Goal: Check status: Check status

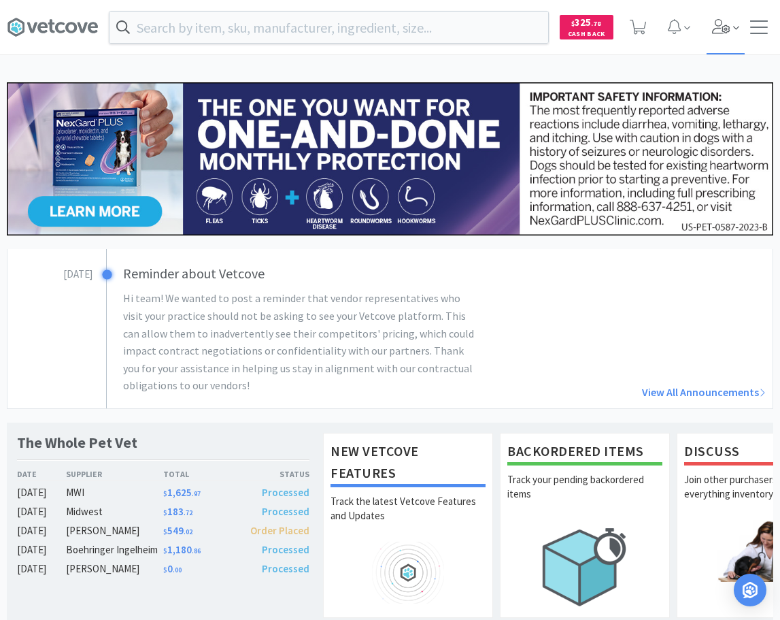
click at [727, 22] on icon at bounding box center [721, 26] width 19 height 15
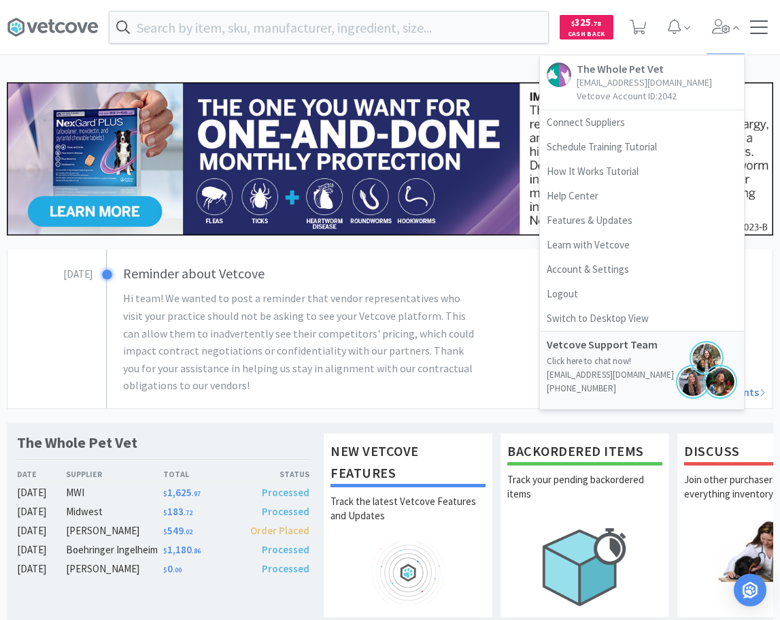
click at [757, 21] on div at bounding box center [759, 27] width 18 height 14
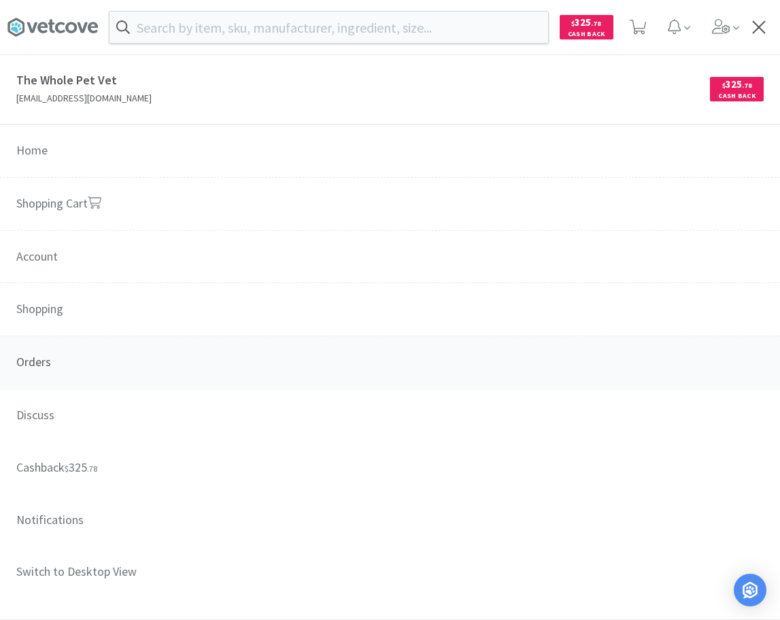
click at [39, 359] on span "Orders" at bounding box center [390, 363] width 780 height 54
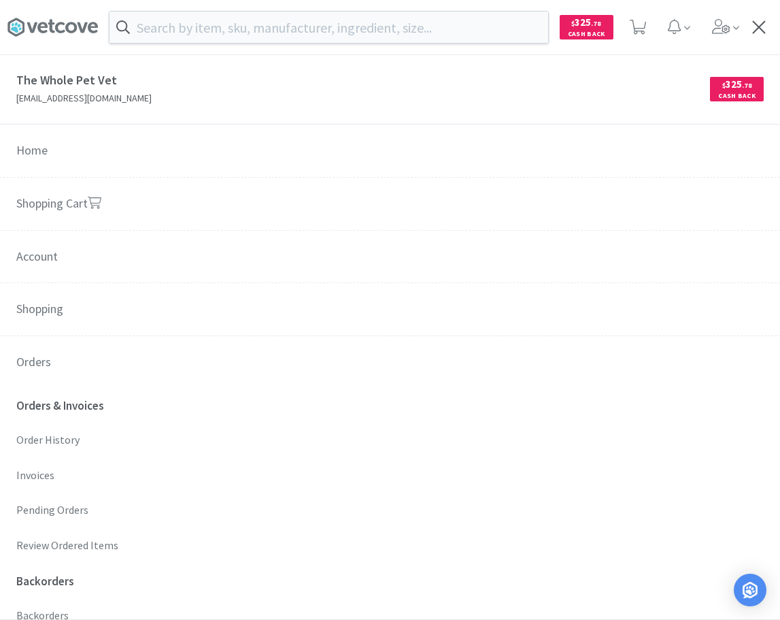
scroll to position [73, 0]
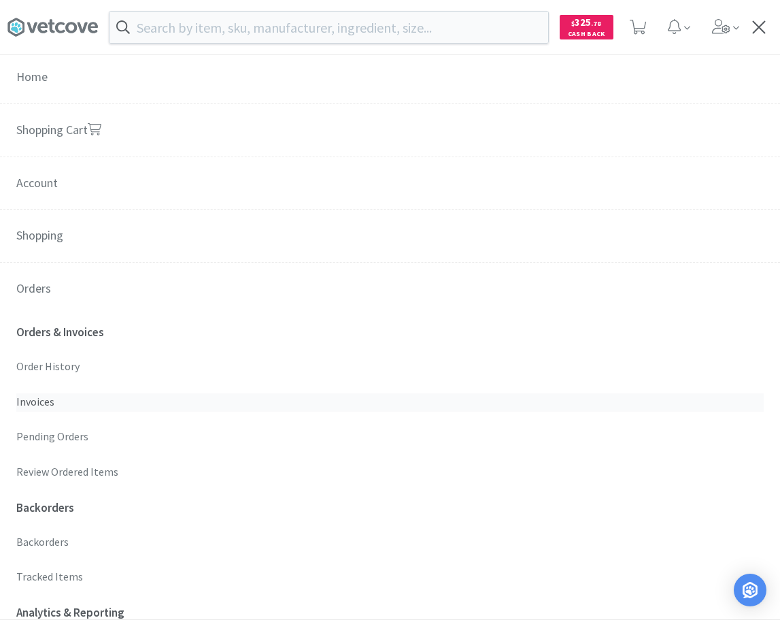
click at [44, 406] on p "Invoices" at bounding box center [390, 402] width 748 height 18
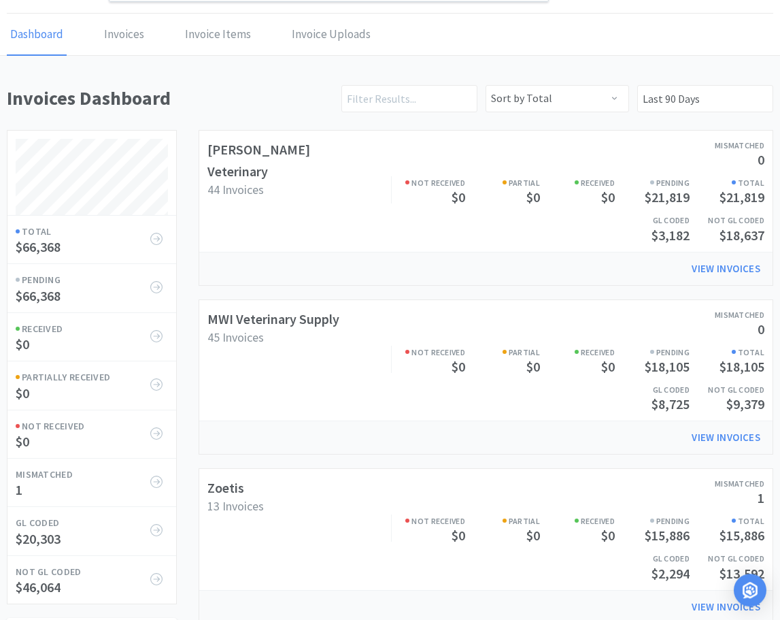
scroll to position [69, 0]
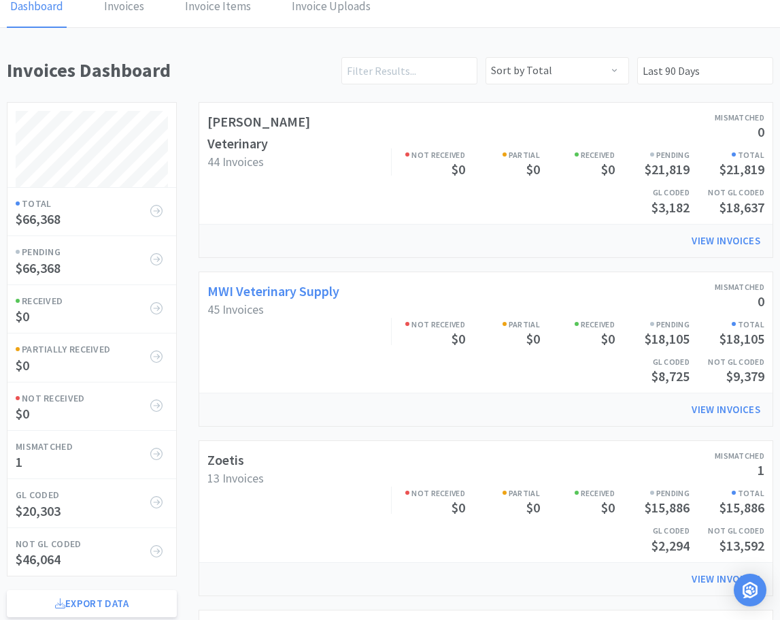
click at [305, 297] on link "MWI Veterinary Supply" at bounding box center [274, 290] width 132 height 17
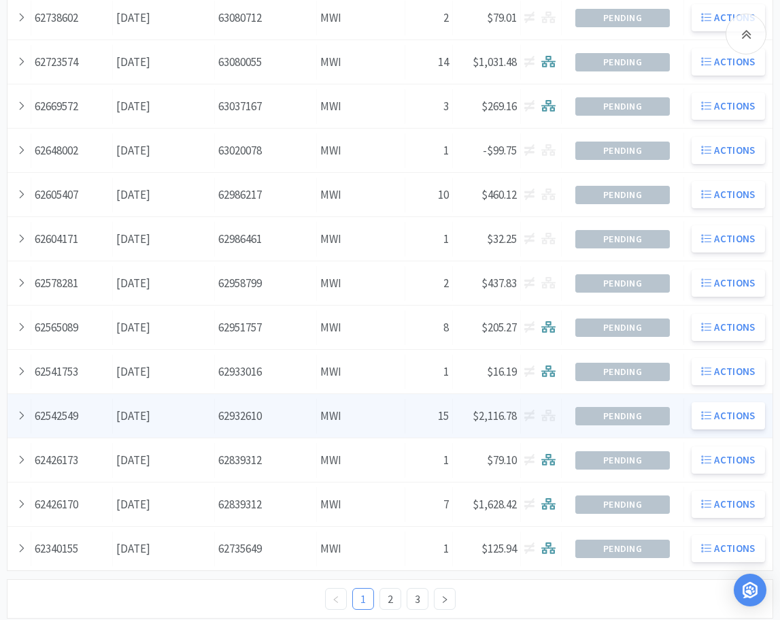
scroll to position [376, 0]
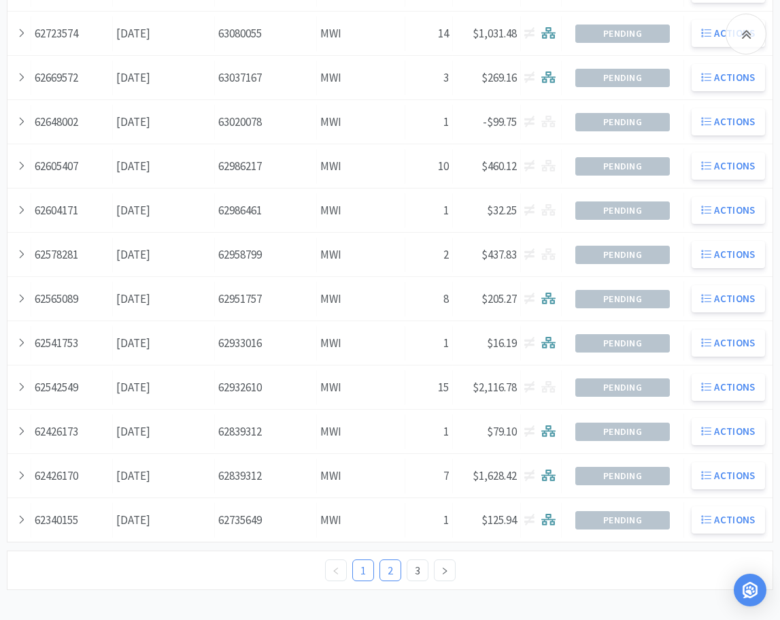
click at [391, 566] on link "2" at bounding box center [390, 570] width 20 height 20
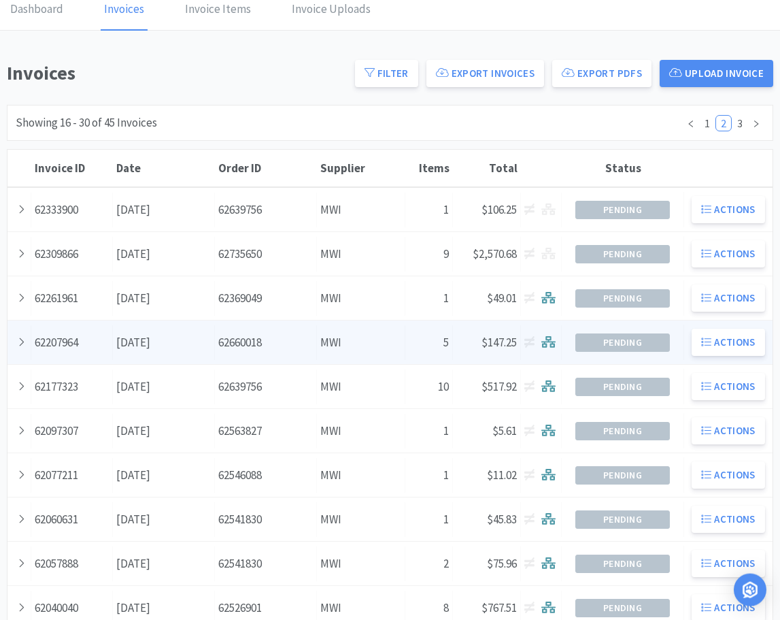
scroll to position [69, 0]
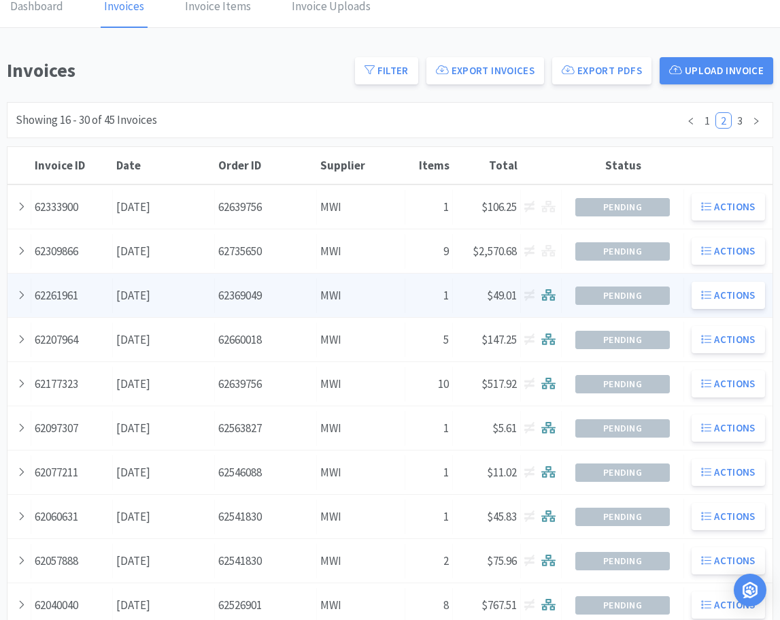
click at [170, 307] on div "Date [DATE]" at bounding box center [164, 295] width 102 height 35
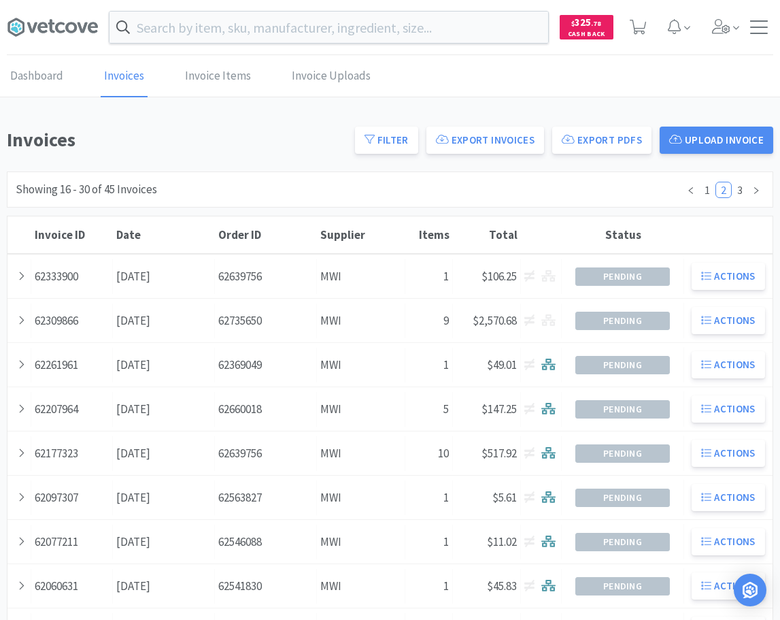
scroll to position [69, 0]
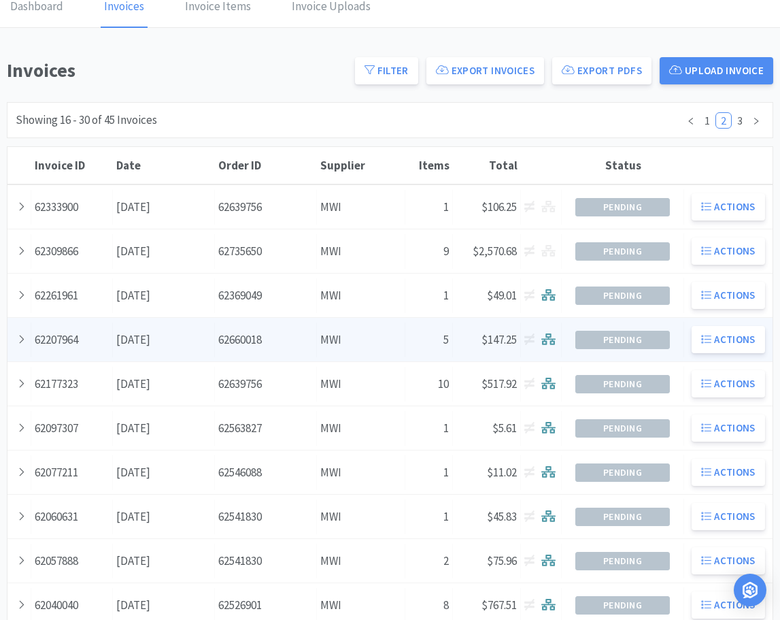
click at [224, 333] on div "Order ID 62660018" at bounding box center [266, 340] width 102 height 35
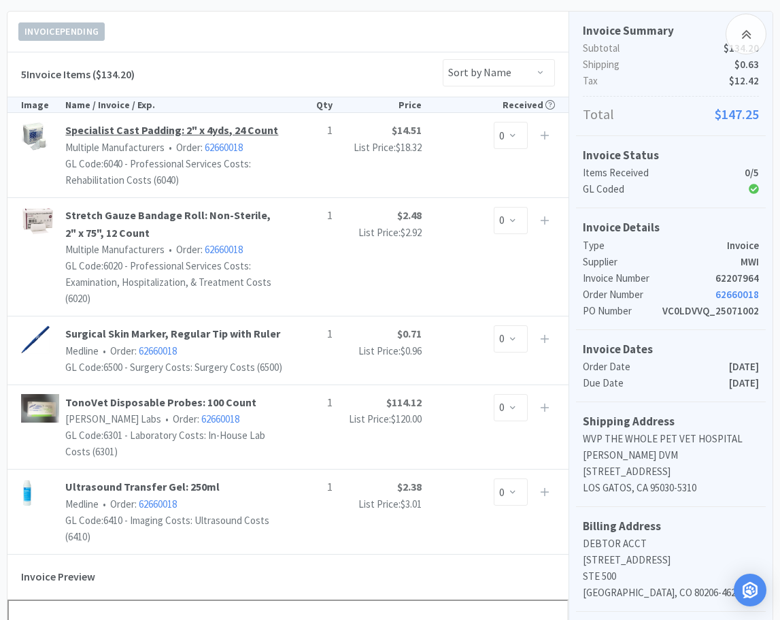
scroll to position [278, 0]
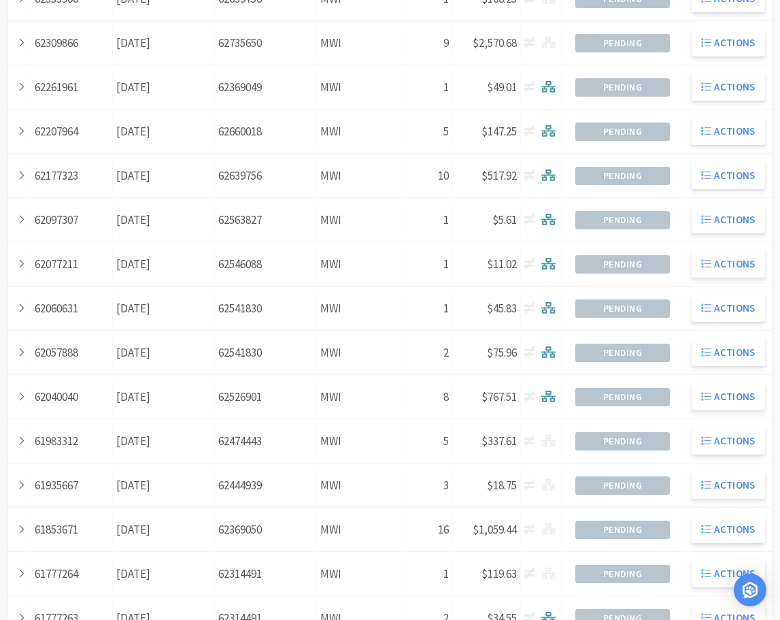
scroll to position [69, 0]
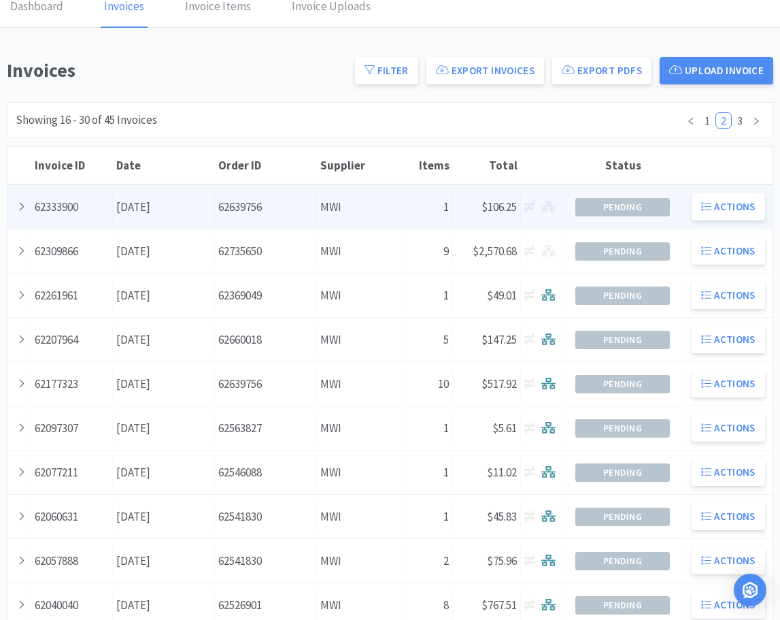
click at [212, 199] on div "Date [DATE]" at bounding box center [164, 207] width 102 height 35
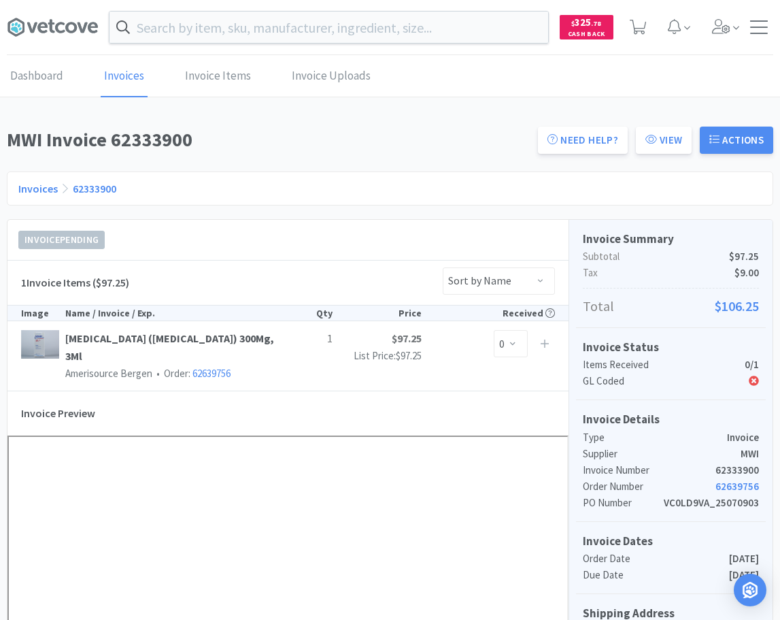
scroll to position [69, 0]
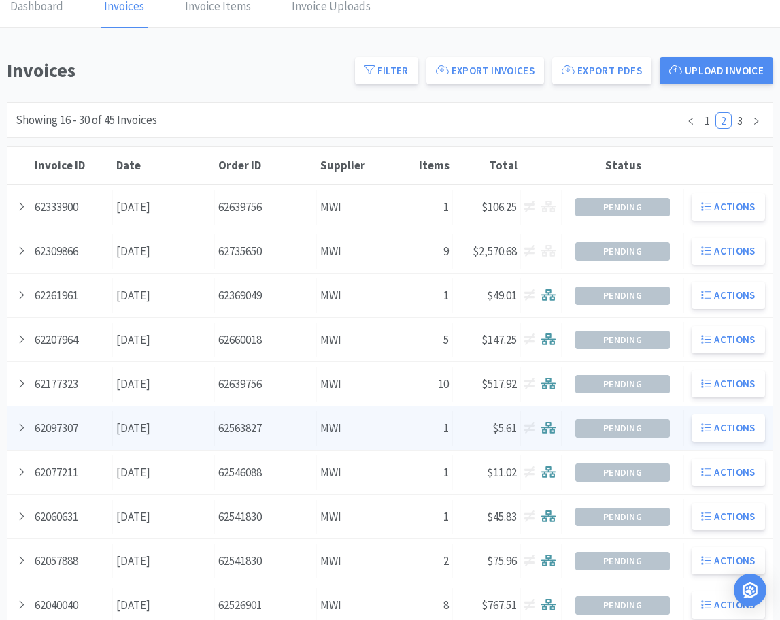
click at [211, 427] on div "Date [DATE]" at bounding box center [164, 428] width 102 height 35
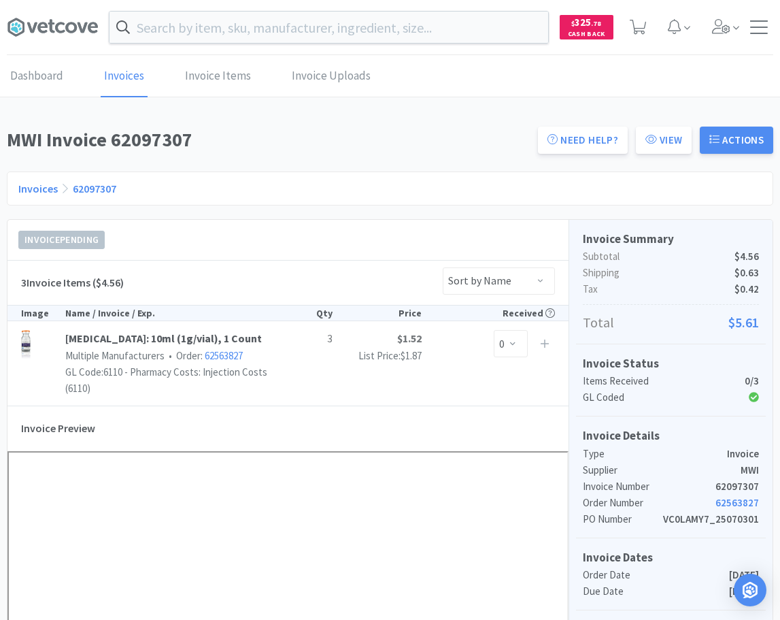
scroll to position [69, 0]
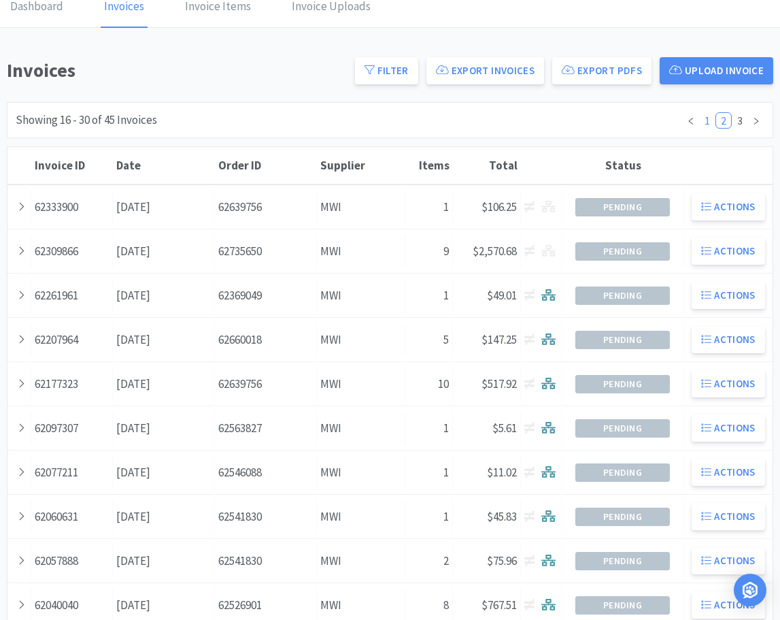
click at [704, 118] on link "1" at bounding box center [707, 120] width 15 height 15
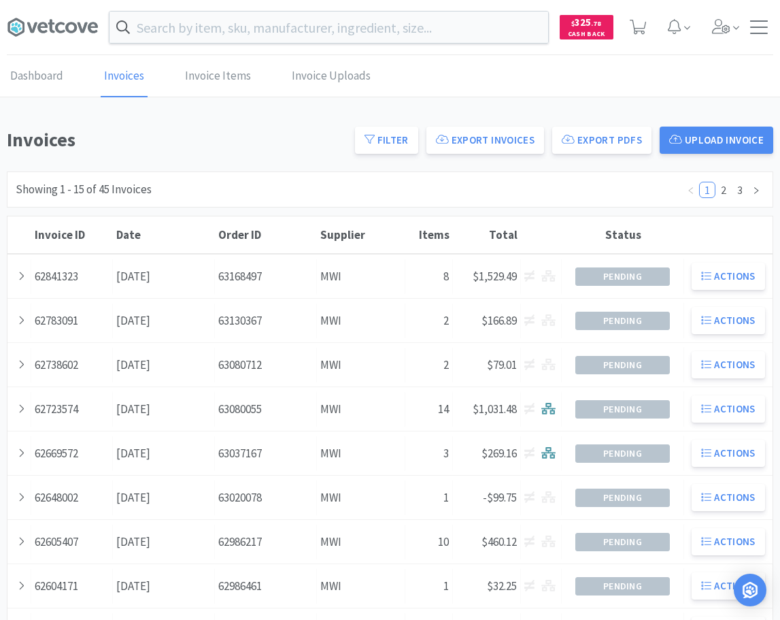
scroll to position [376, 0]
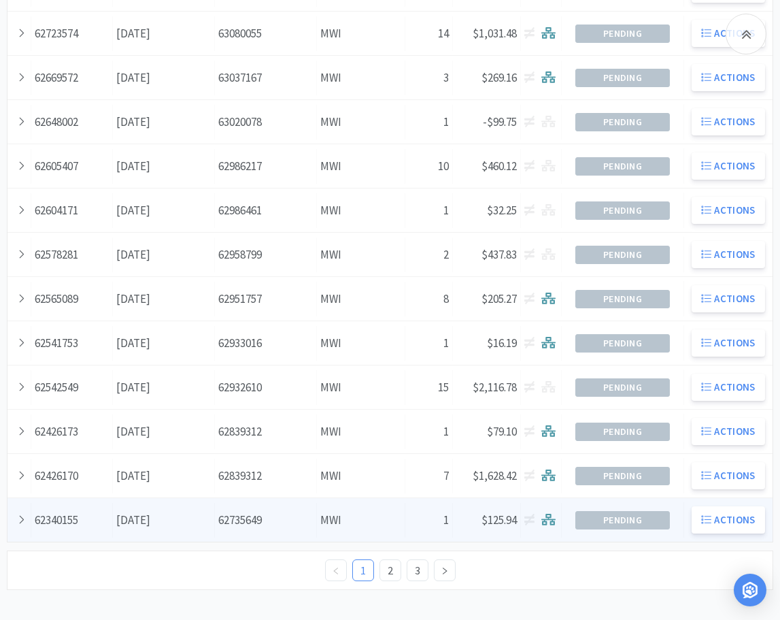
click at [186, 521] on div "Date [DATE]" at bounding box center [164, 520] width 102 height 35
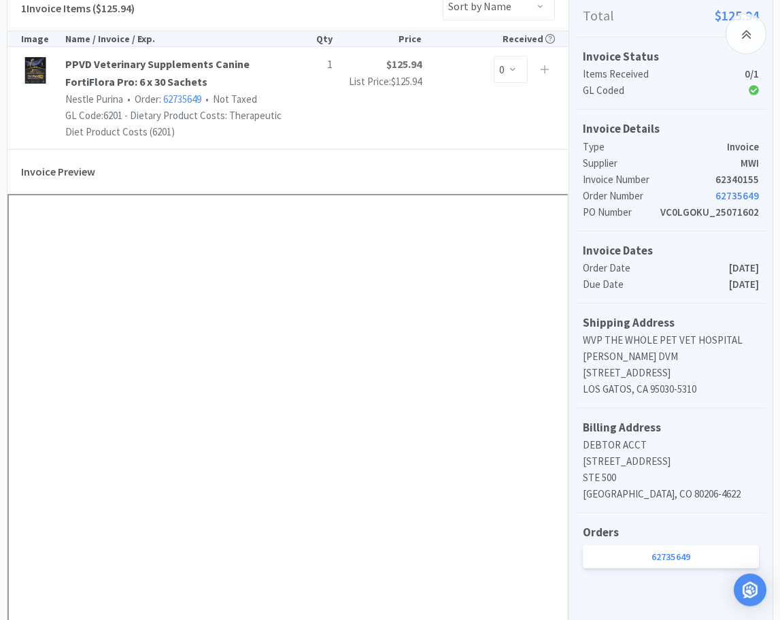
scroll to position [139, 0]
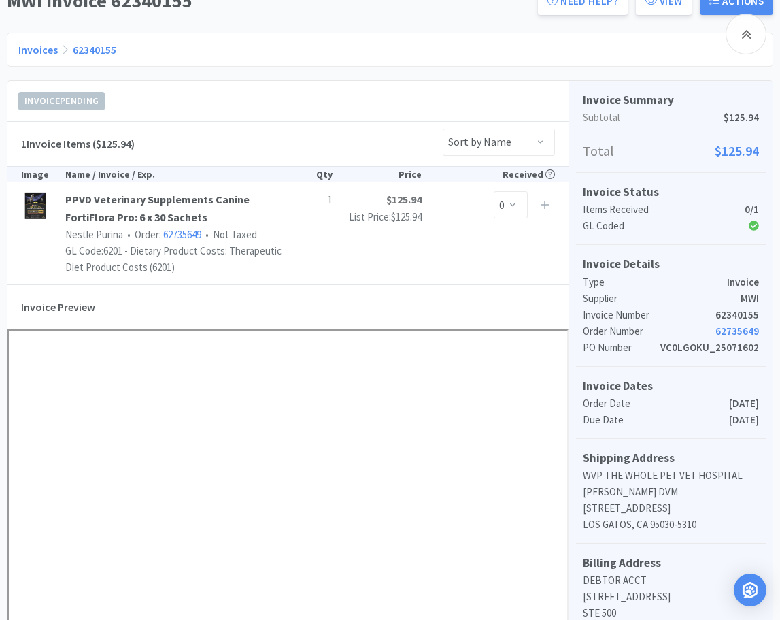
scroll to position [376, 0]
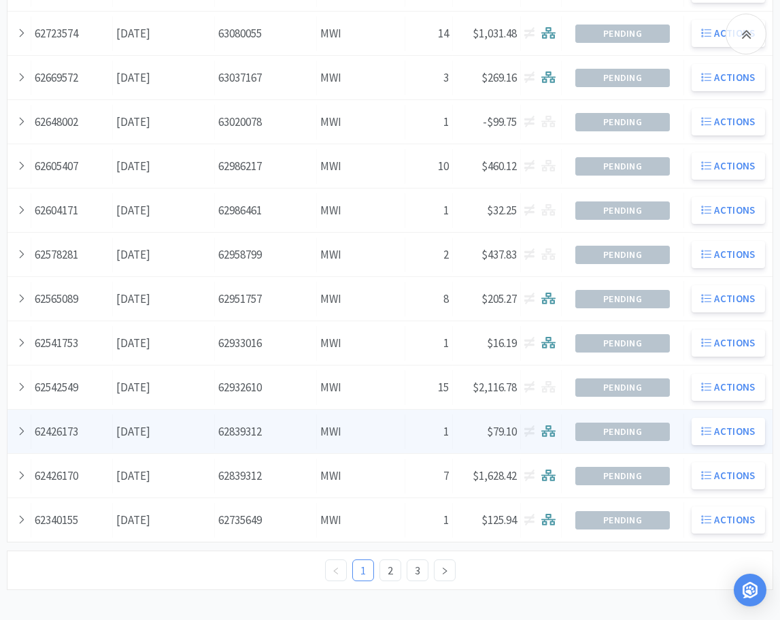
click at [372, 432] on div "Supplier MWI" at bounding box center [361, 431] width 88 height 35
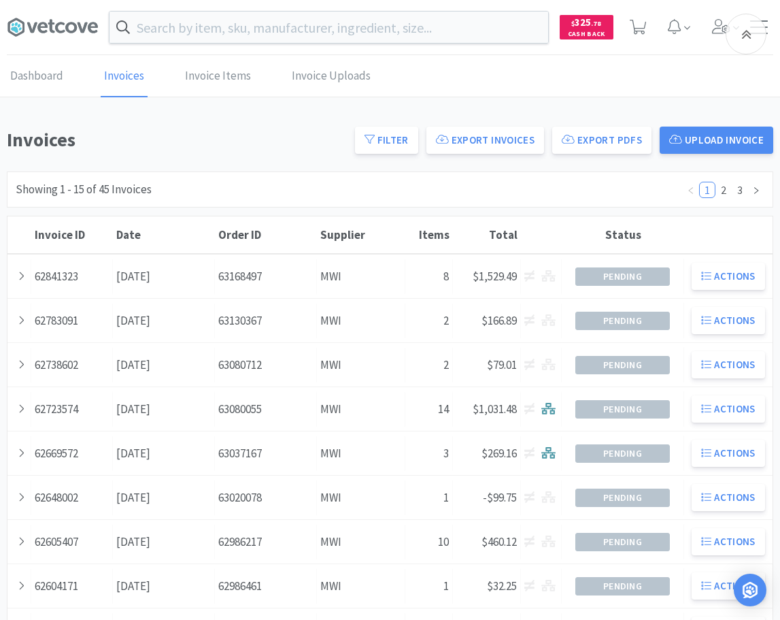
scroll to position [376, 0]
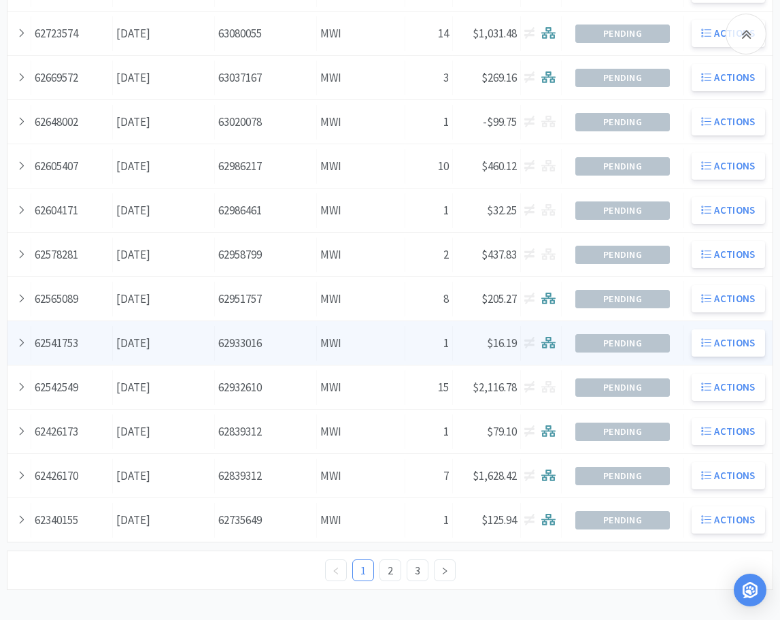
click at [406, 346] on div "Clinic Name 1" at bounding box center [430, 343] width 48 height 35
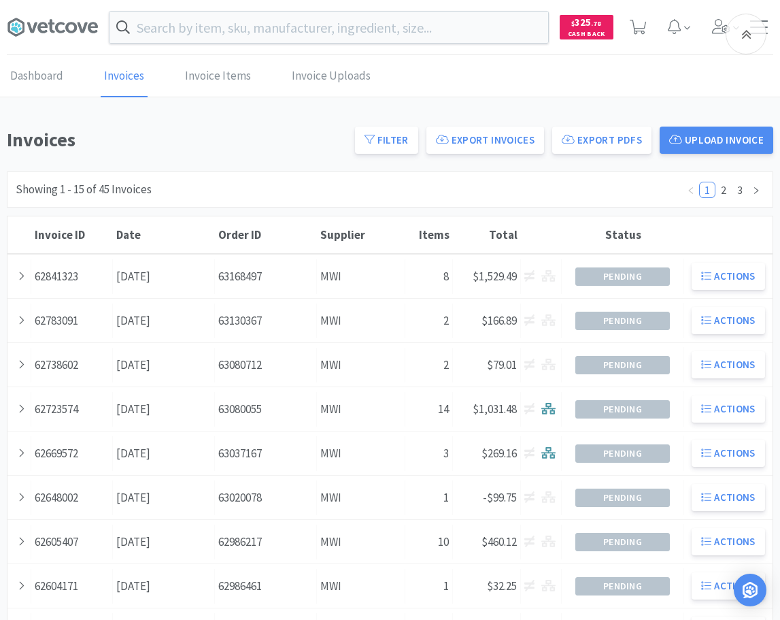
scroll to position [376, 0]
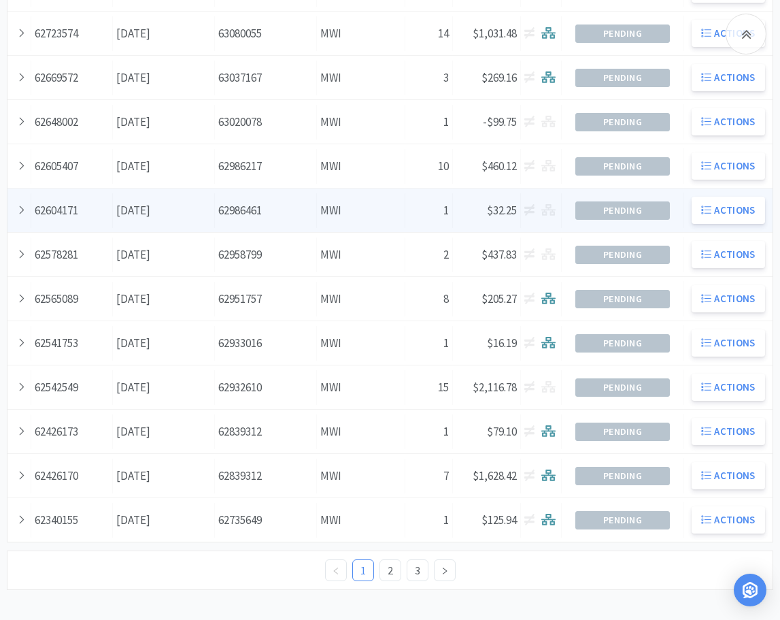
click at [400, 217] on div "Supplier MWI" at bounding box center [361, 210] width 88 height 35
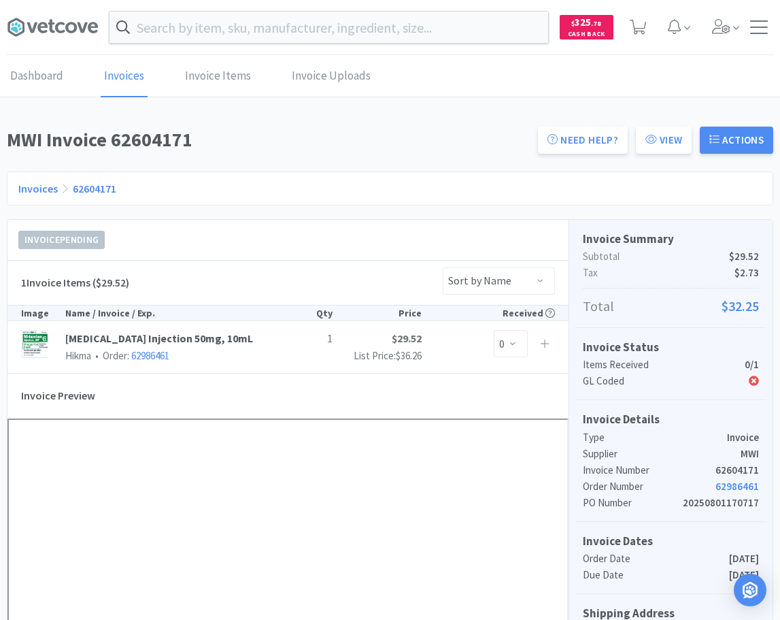
scroll to position [376, 0]
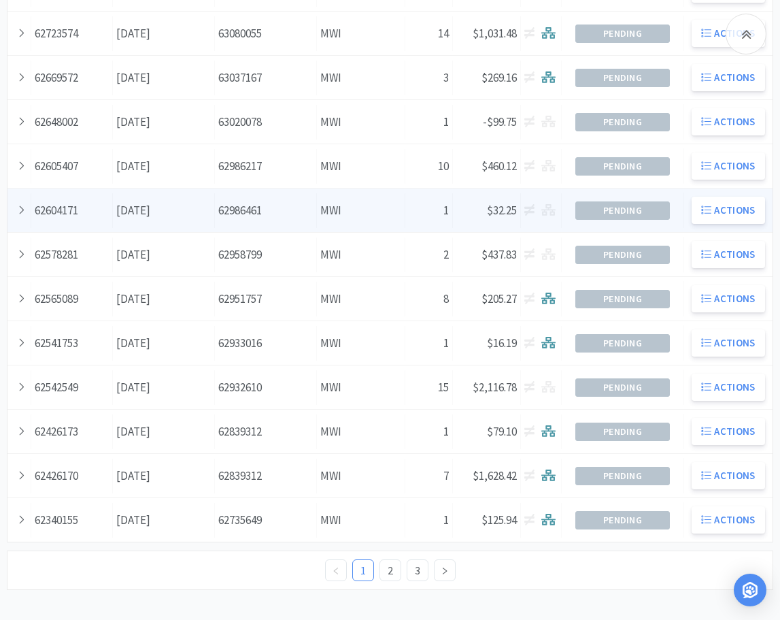
click at [408, 218] on div "Clinic Name 1" at bounding box center [430, 210] width 48 height 35
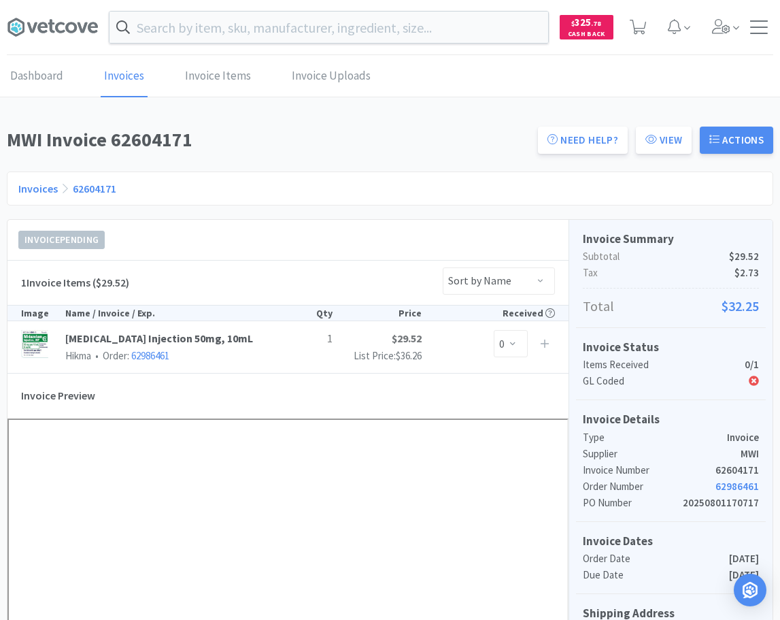
scroll to position [376, 0]
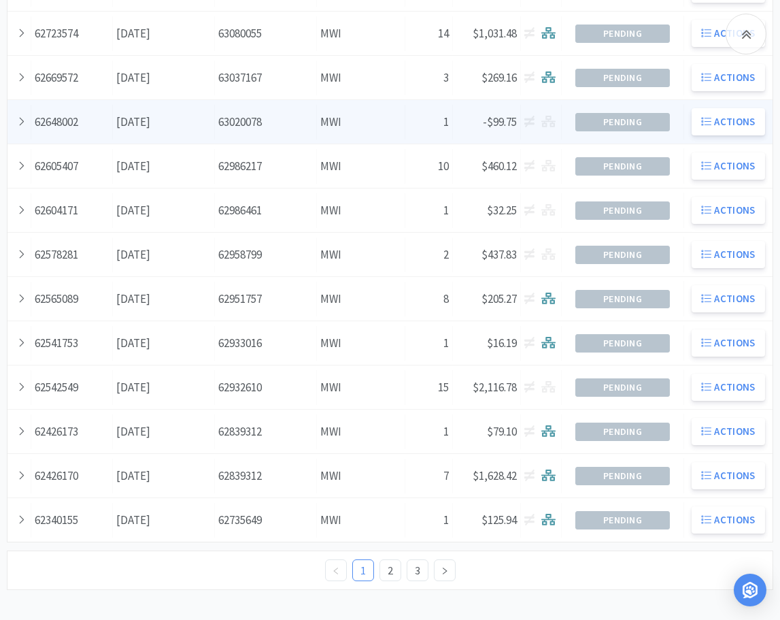
click at [426, 136] on div "Clinic Name 1" at bounding box center [430, 122] width 48 height 35
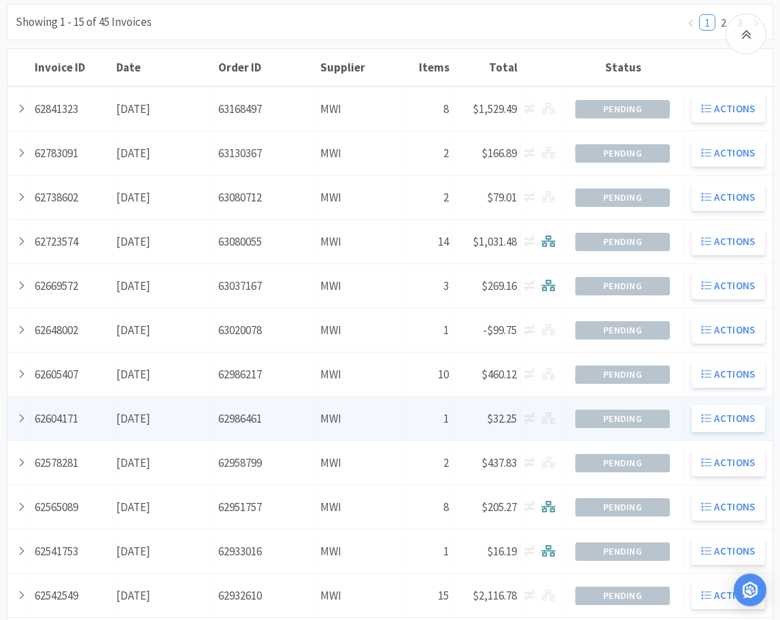
scroll to position [98, 0]
